Goal: Navigation & Orientation: Find specific page/section

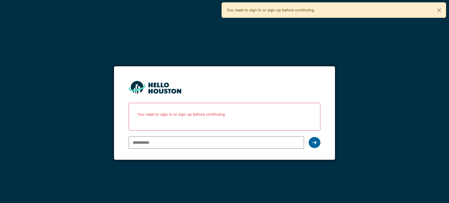
type input "**********"
click at [311, 145] on div at bounding box center [315, 142] width 12 height 11
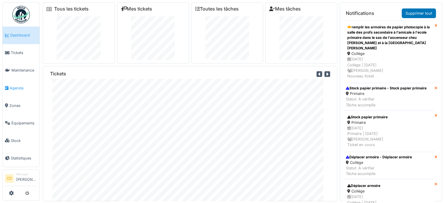
click at [15, 85] on span "Agenda" at bounding box center [23, 88] width 27 height 6
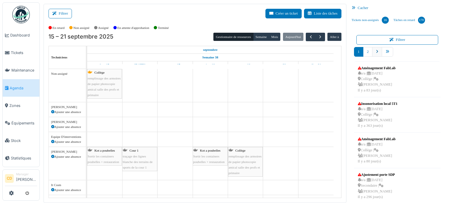
click at [376, 51] on icon "pager" at bounding box center [377, 52] width 2 height 4
